Goal: Navigation & Orientation: Locate item on page

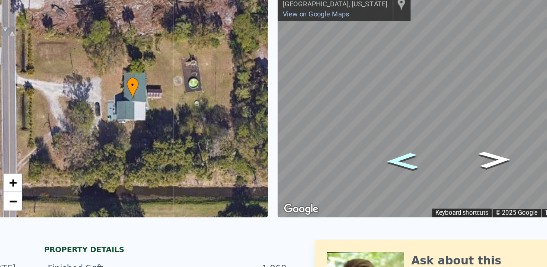
click at [413, 156] on icon "Go North, Arizona St" at bounding box center [416, 153] width 36 height 15
click at [414, 153] on icon "Go North, Arizona St" at bounding box center [416, 153] width 36 height 15
click at [471, 154] on icon "Go South, Arizona St" at bounding box center [472, 152] width 36 height 15
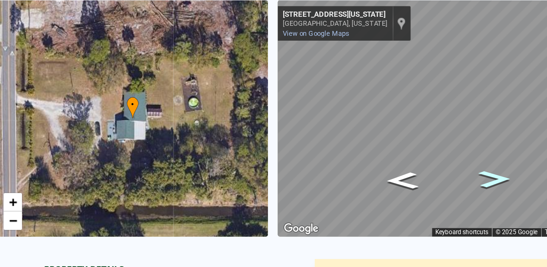
click at [469, 155] on icon "Go South, Arizona St" at bounding box center [472, 152] width 36 height 15
click at [417, 154] on icon "Go North, Arizona St" at bounding box center [416, 153] width 36 height 15
